Goal: Navigation & Orientation: Find specific page/section

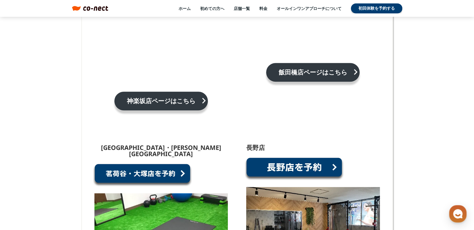
scroll to position [506, 0]
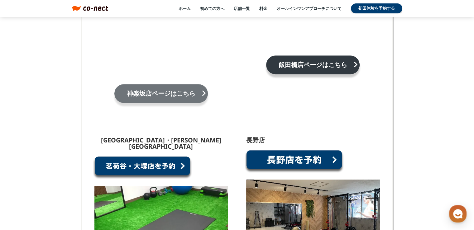
click at [168, 93] on link "[GEOGRAPHIC_DATA]ページはこちら keyboard_arrow_right" at bounding box center [160, 93] width 93 height 19
